Goal: Register for event/course

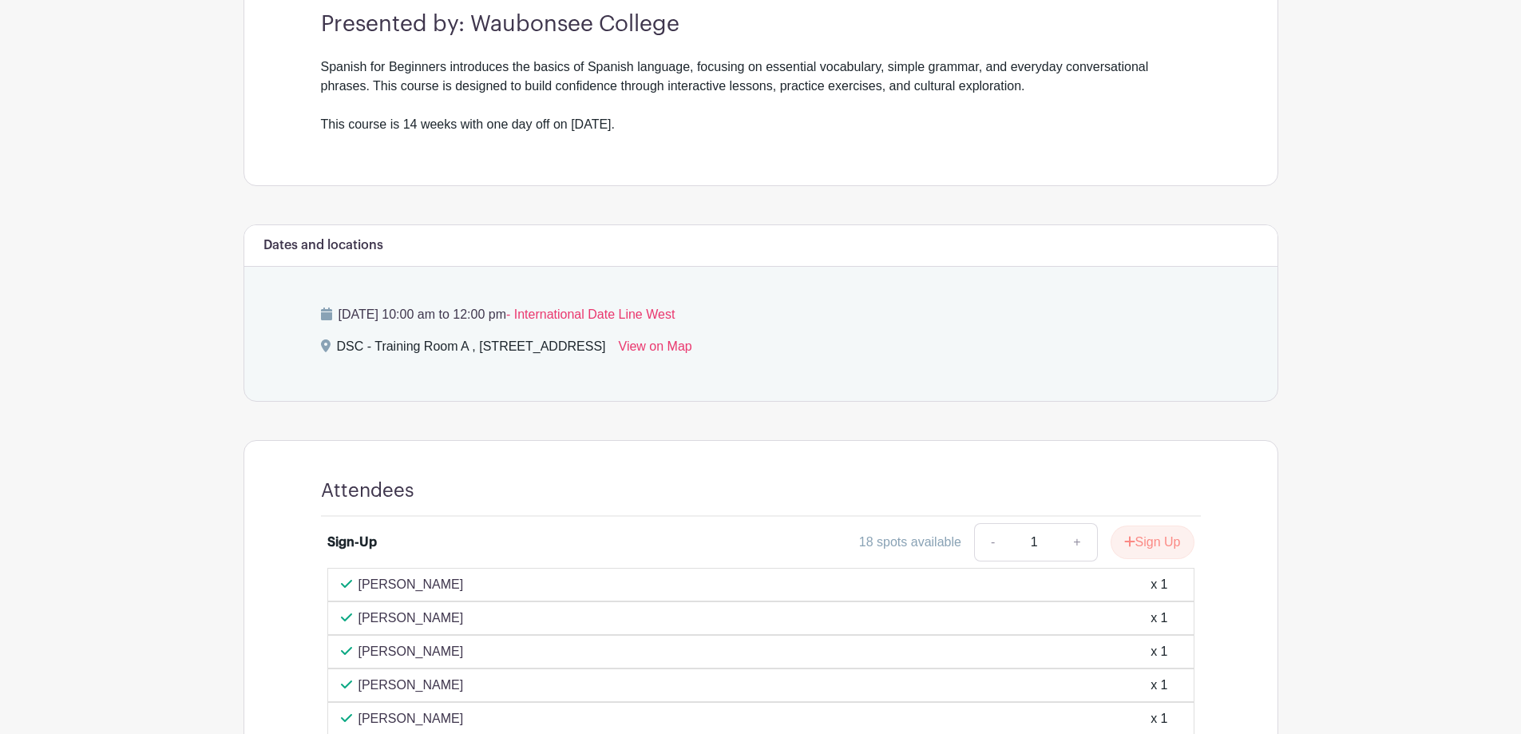
scroll to position [639, 0]
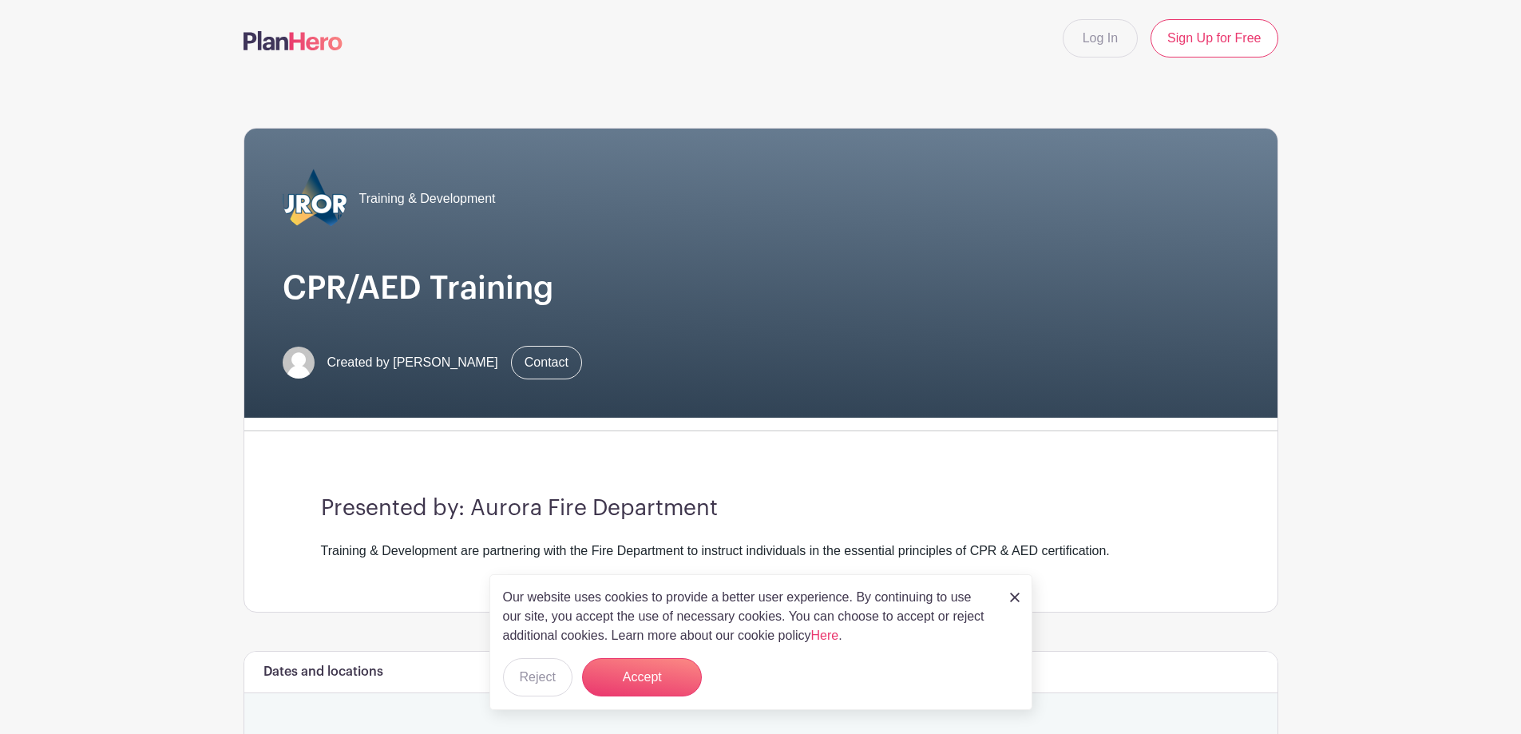
click at [1017, 599] on img at bounding box center [1015, 597] width 10 height 10
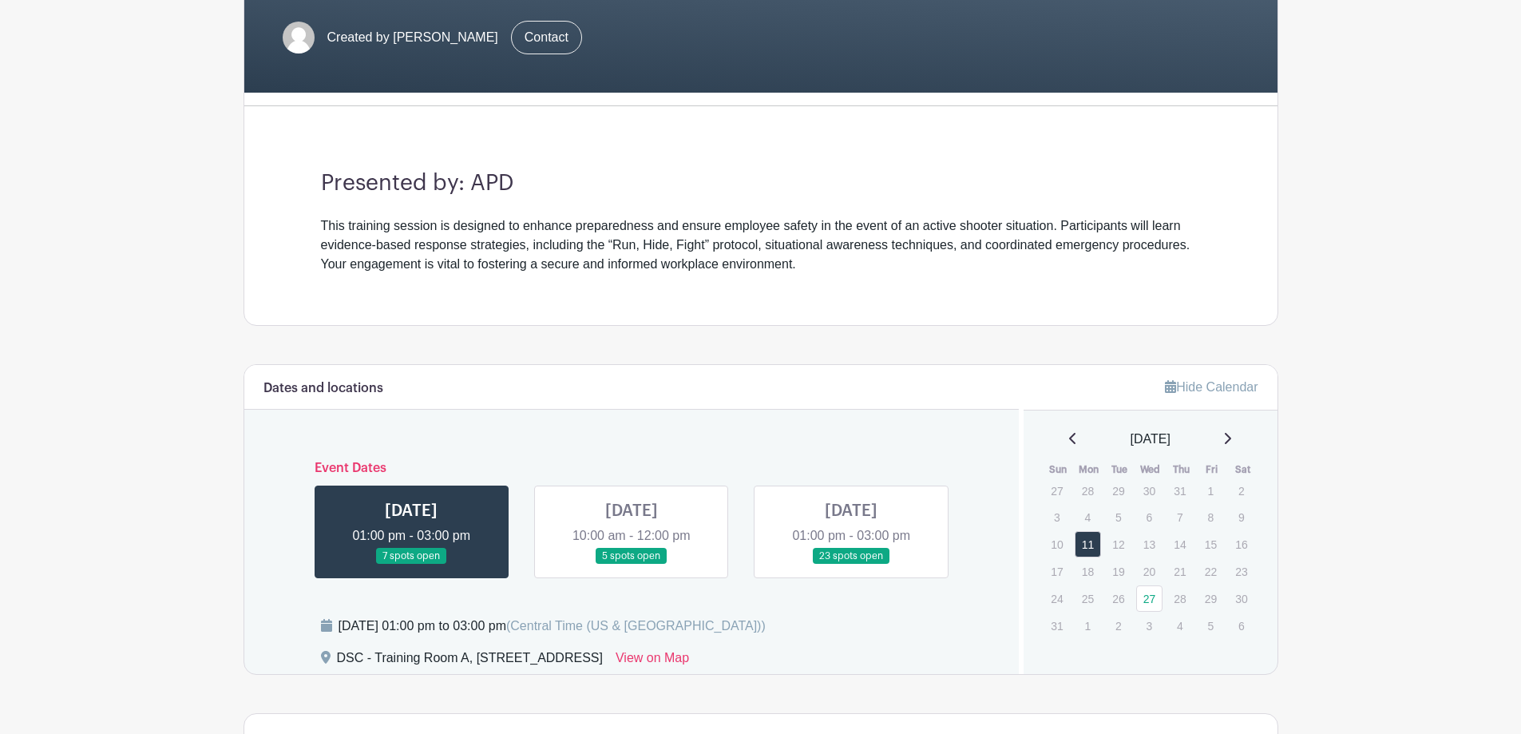
scroll to position [319, 0]
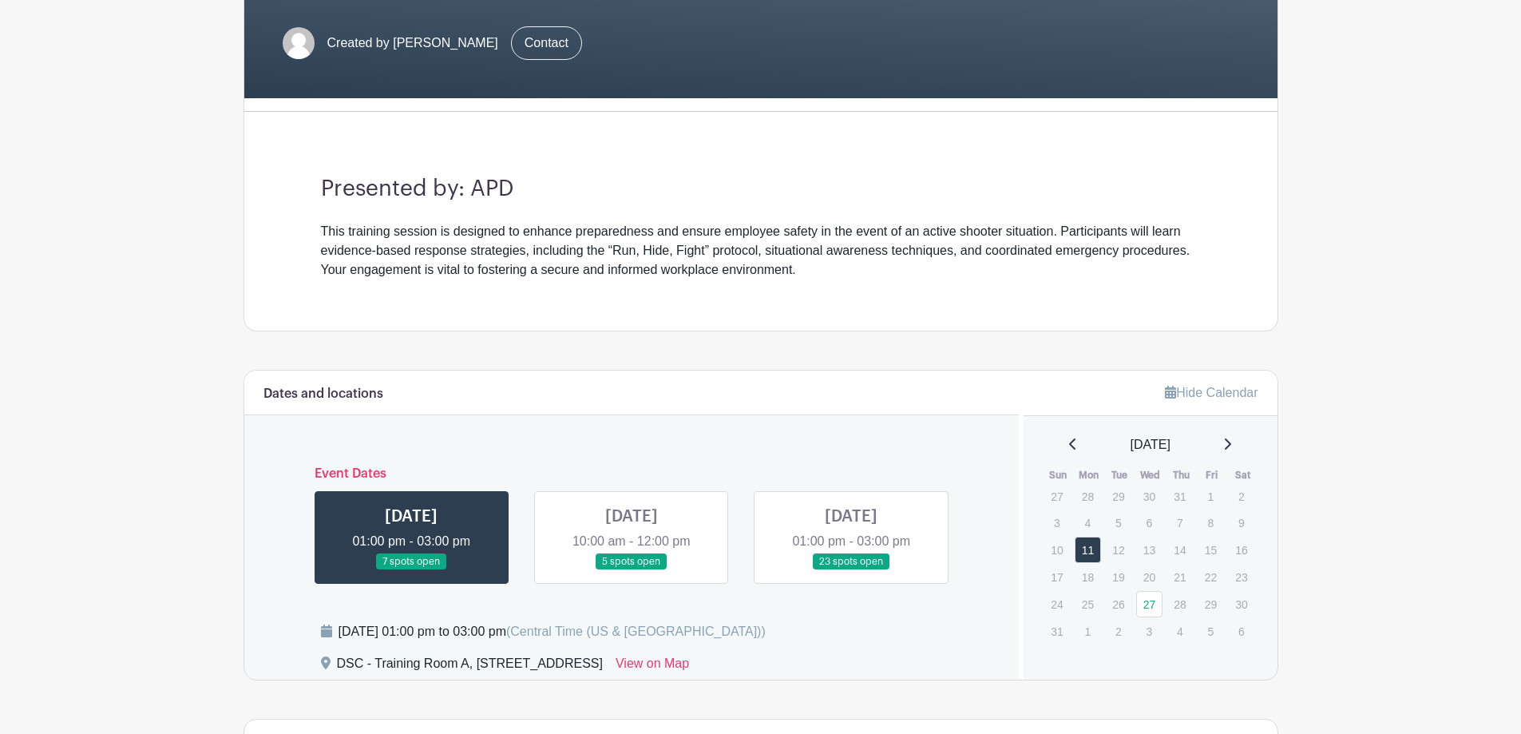
click at [632, 570] on link at bounding box center [632, 570] width 0 height 0
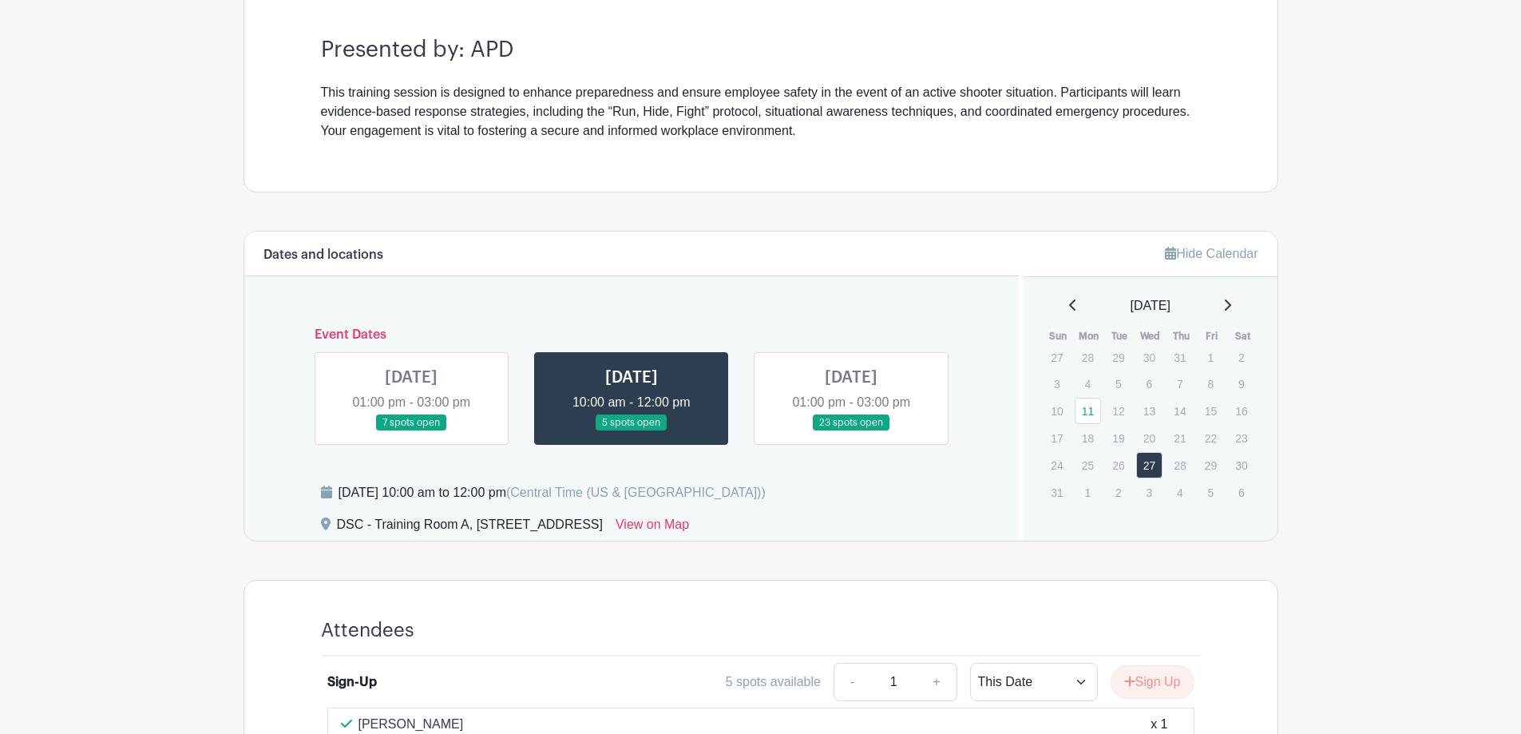
scroll to position [319, 0]
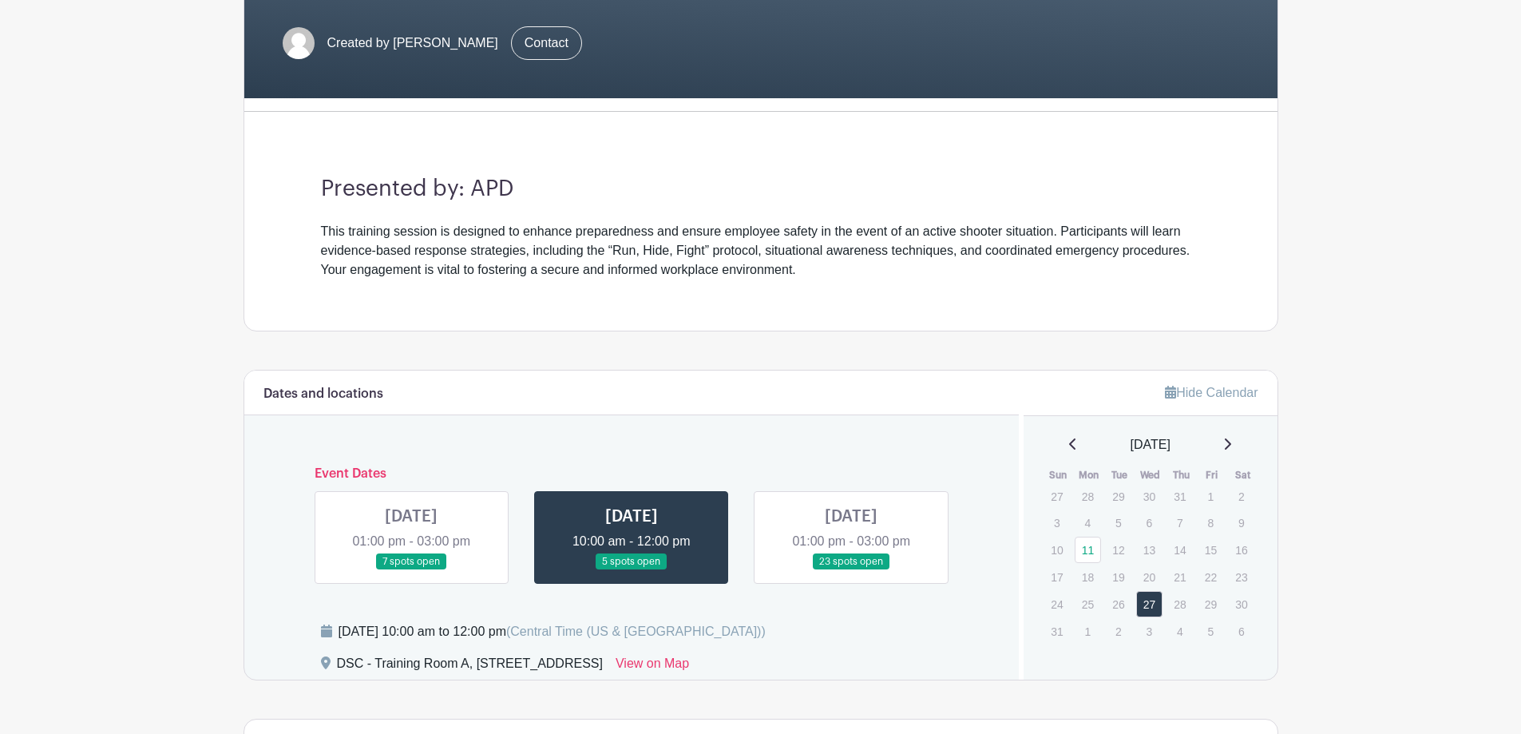
click at [851, 570] on link at bounding box center [851, 570] width 0 height 0
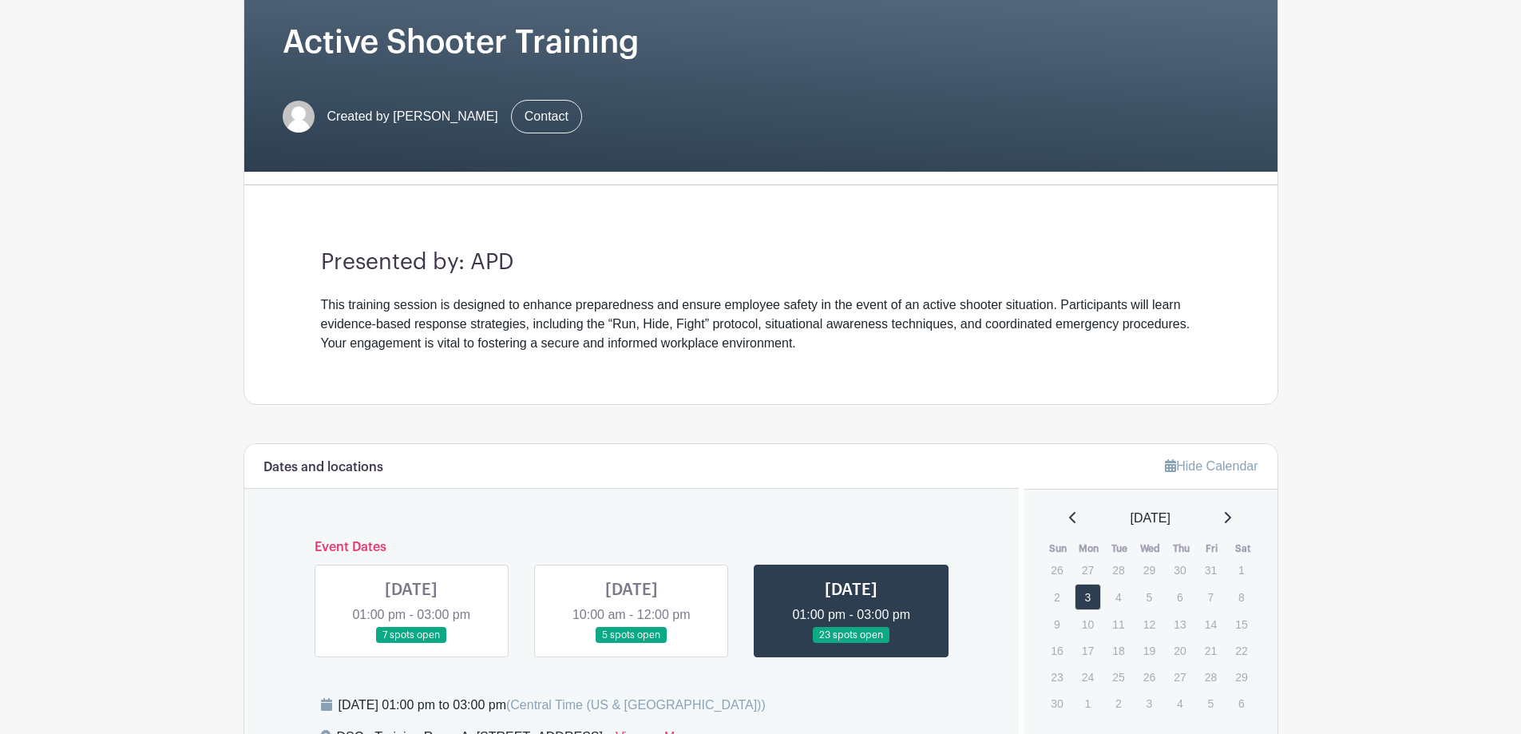
scroll to position [240, 0]
